Goal: Check status: Check status

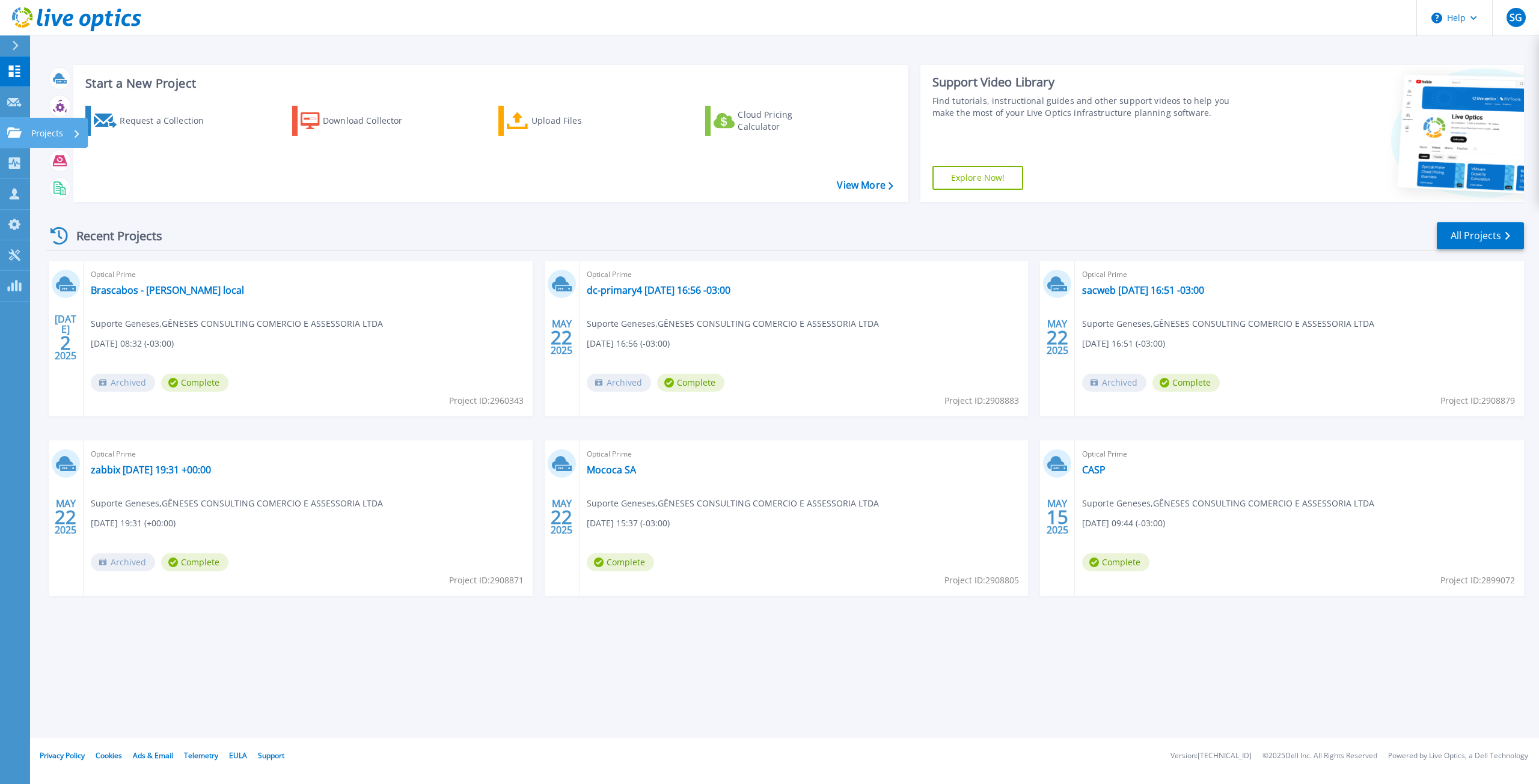
click at [66, 133] on div "Projects" at bounding box center [56, 133] width 49 height 31
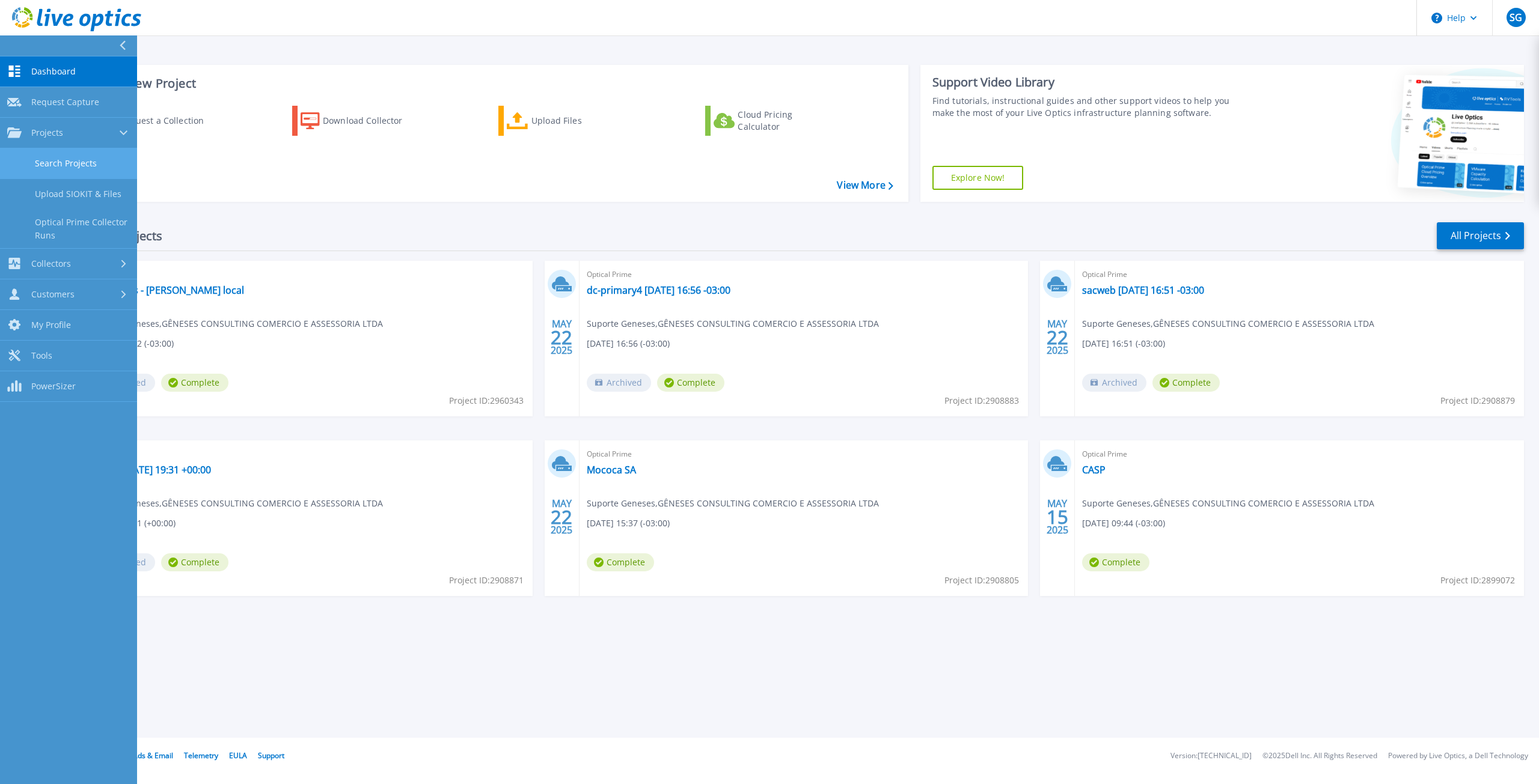
click at [80, 158] on link "Search Projects" at bounding box center [68, 164] width 137 height 30
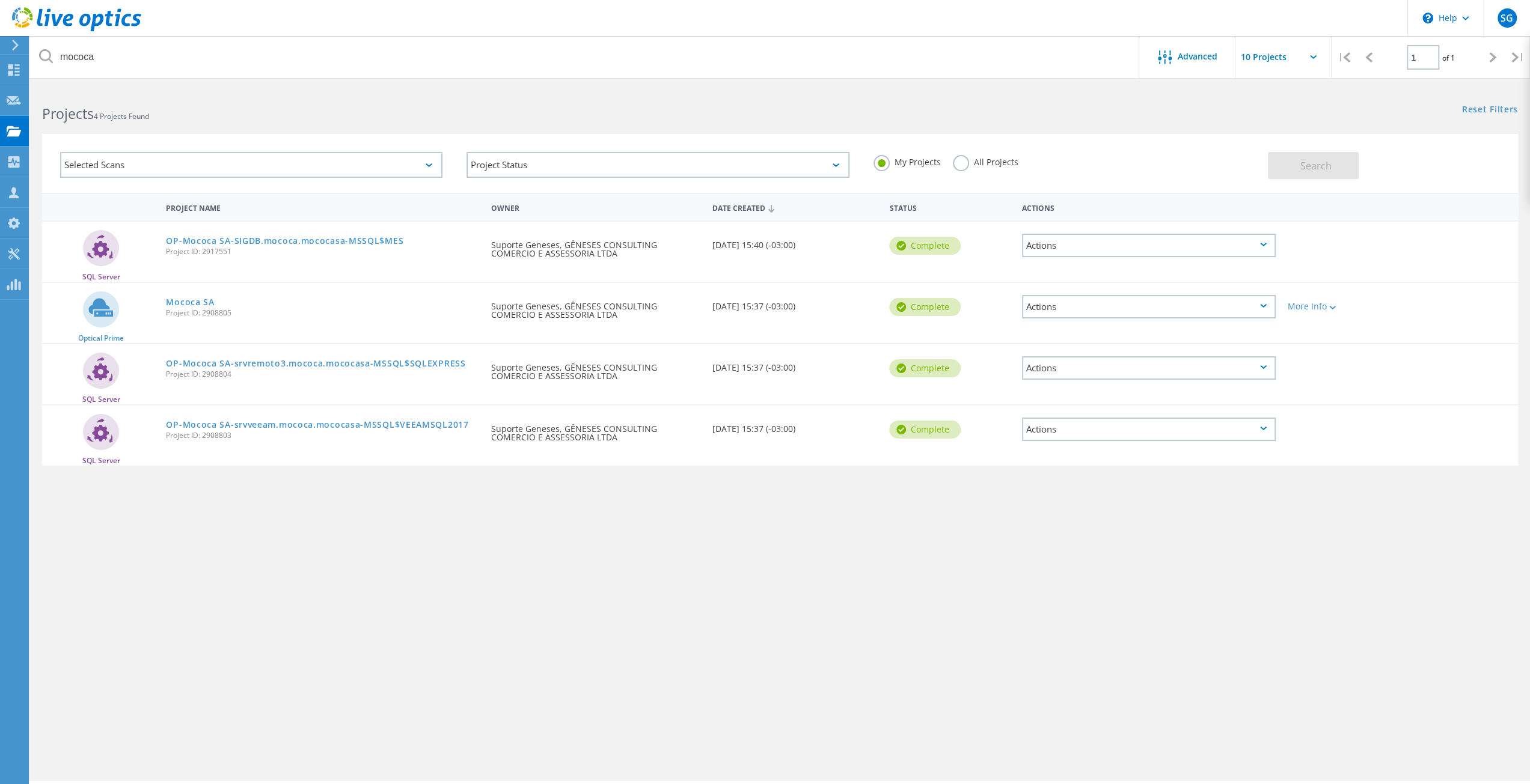
click at [160, 163] on div "Selected Scans" at bounding box center [251, 165] width 383 height 26
click at [208, 300] on link "Mococa SA" at bounding box center [190, 302] width 48 height 9
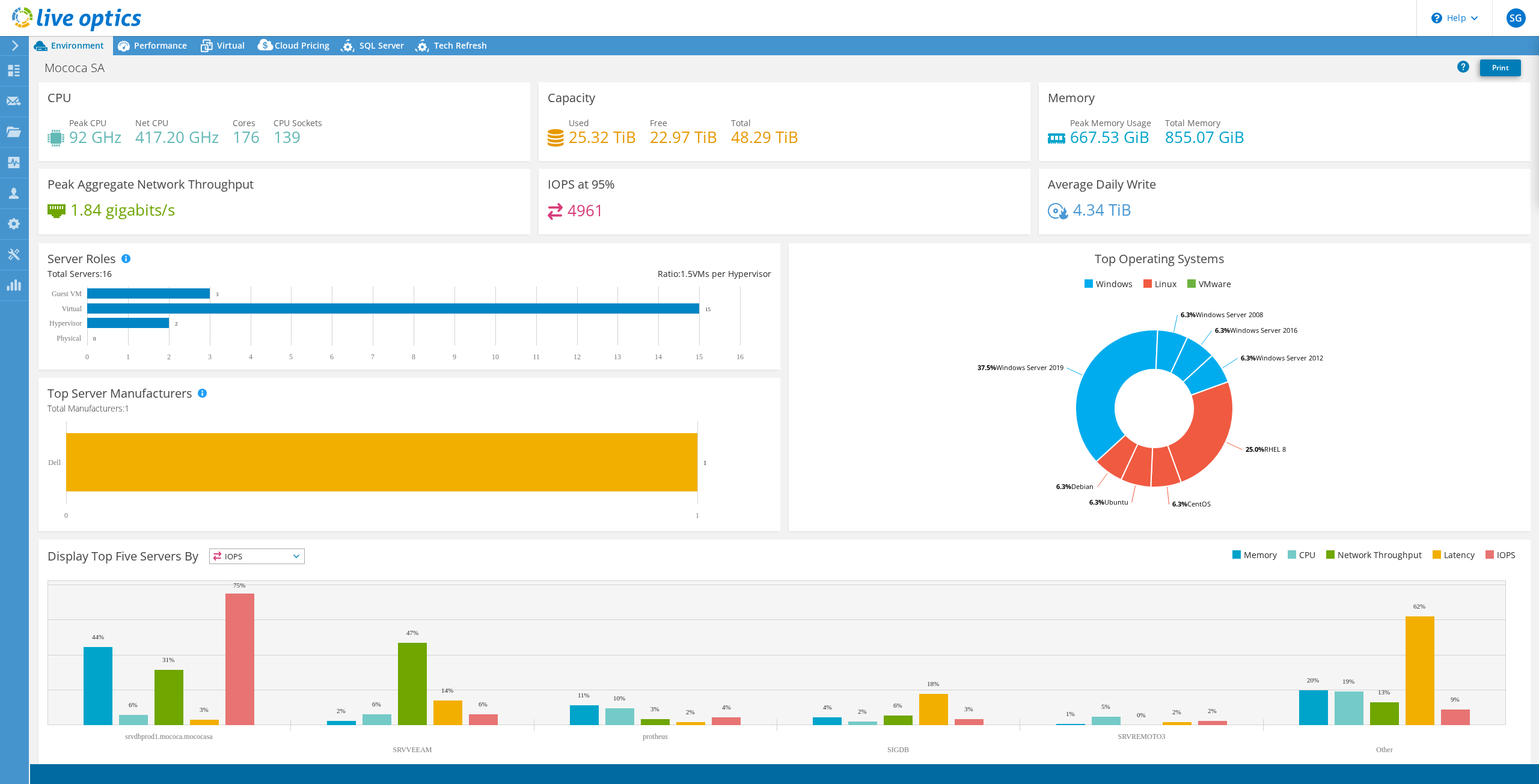
select select "USD"
radio input "true"
radio input "false"
select select "SouthAmerica"
click at [149, 45] on span "Performance" at bounding box center [160, 46] width 53 height 12
